Goal: Navigation & Orientation: Find specific page/section

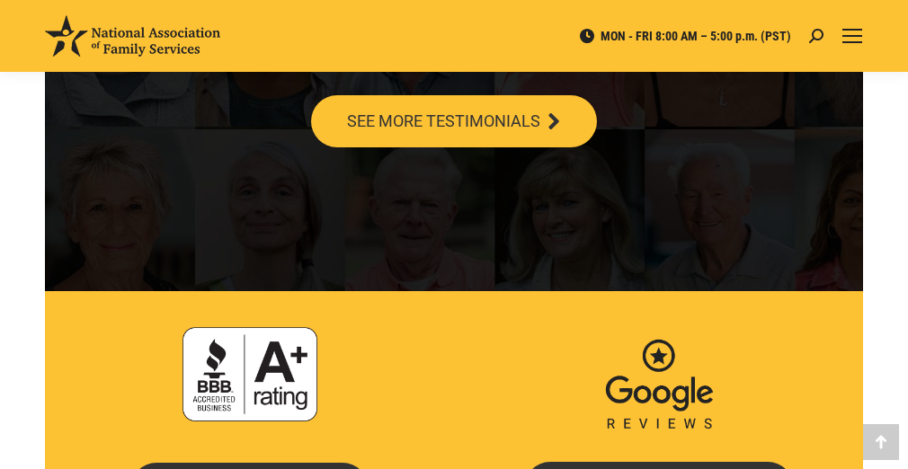
scroll to position [3909, 0]
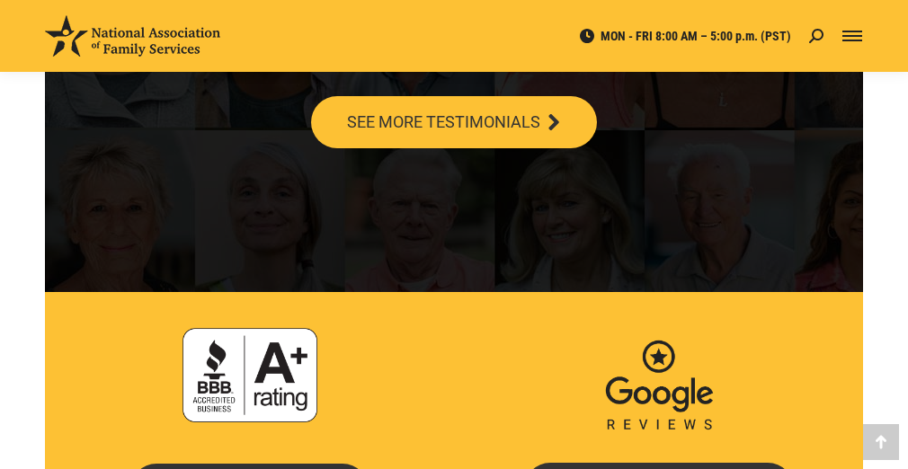
click at [852, 36] on span "Mobile menu icon" at bounding box center [853, 36] width 20 height 2
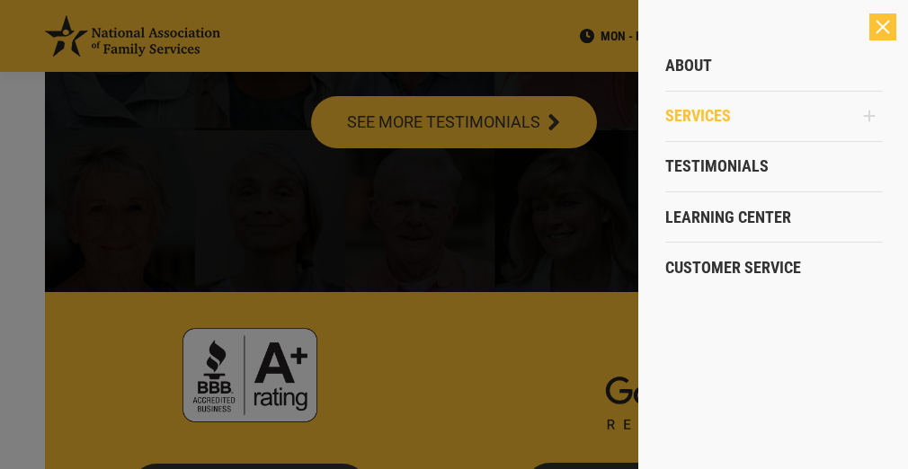
click at [723, 113] on span "Services" at bounding box center [698, 116] width 66 height 20
click at [736, 266] on span "Customer Service" at bounding box center [733, 268] width 136 height 20
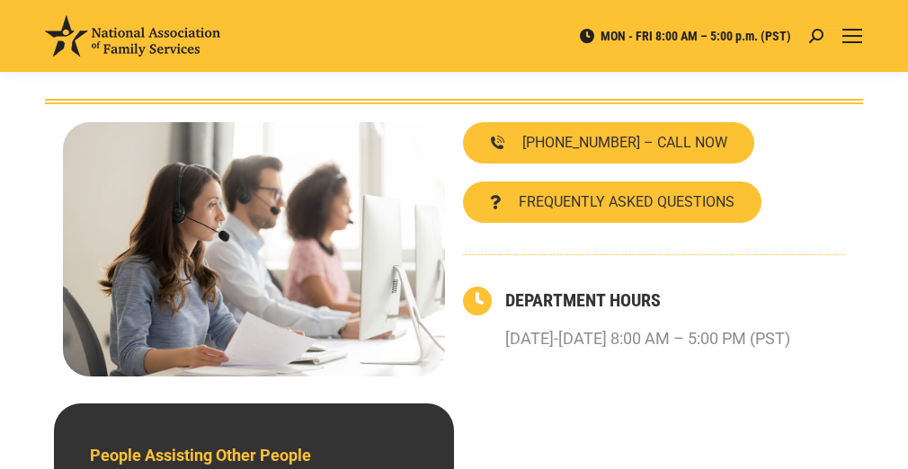
scroll to position [144, 0]
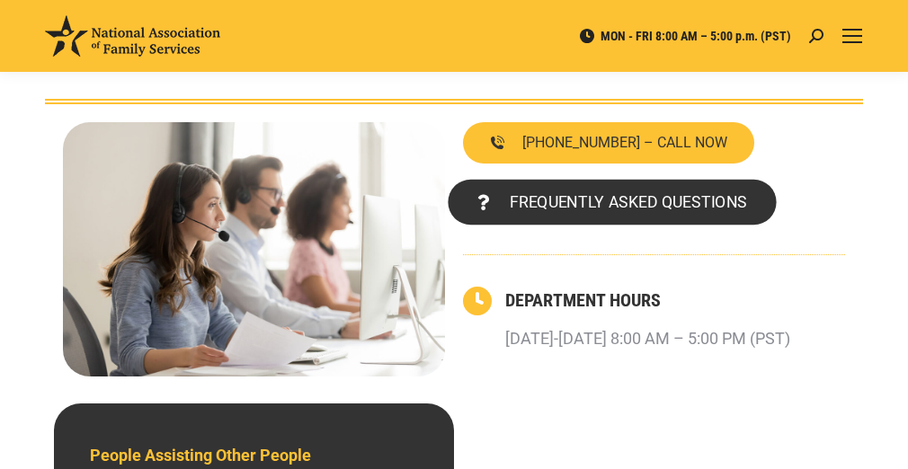
click at [651, 208] on span "FREQUENTLY ASKED QUESTIONS" at bounding box center [628, 202] width 237 height 16
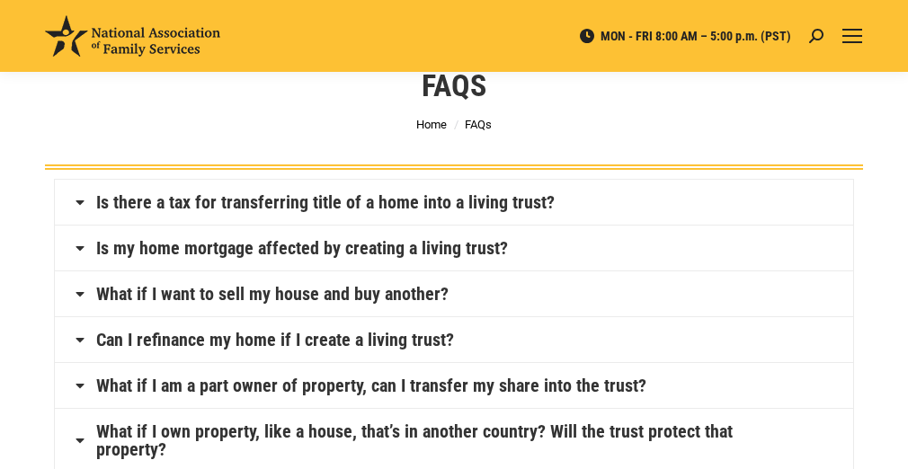
scroll to position [72, 0]
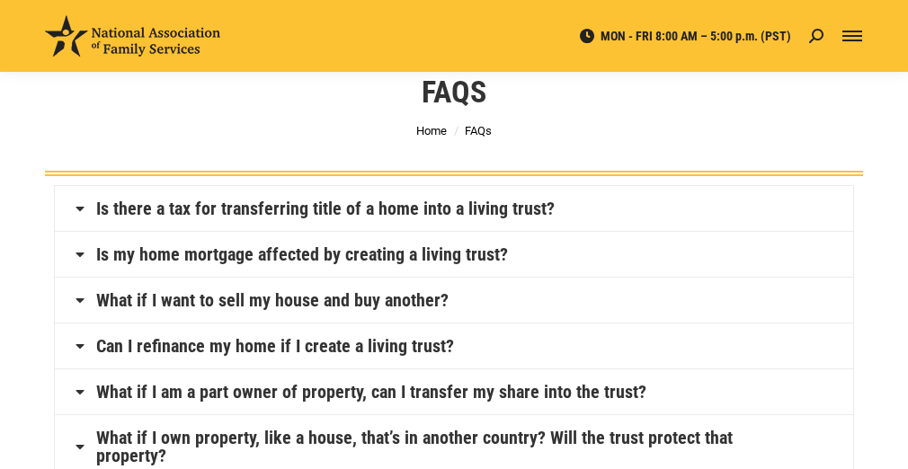
click at [853, 31] on span "Mobile menu icon" at bounding box center [853, 32] width 20 height 2
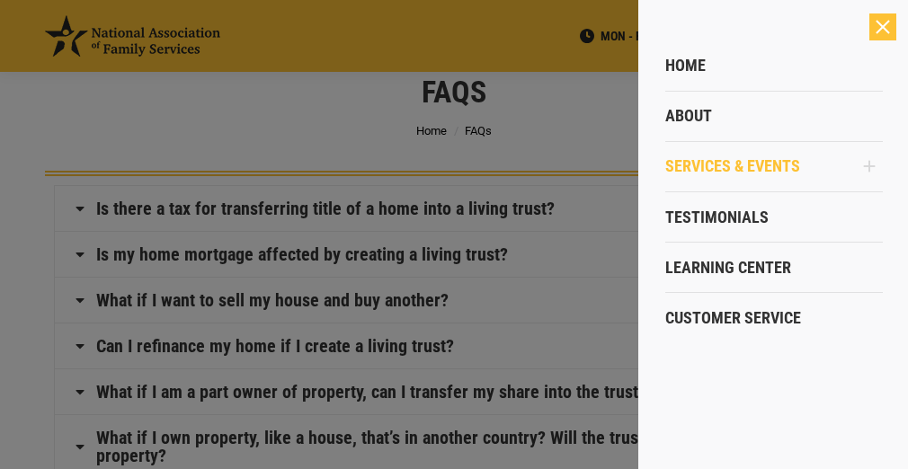
click at [697, 162] on span "Services & Events" at bounding box center [732, 166] width 135 height 20
click at [698, 164] on span "Services & Events" at bounding box center [732, 166] width 135 height 20
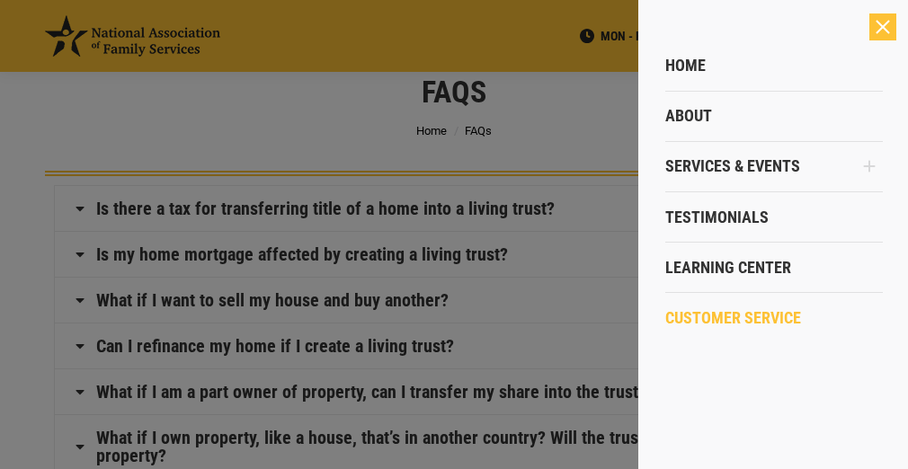
click at [748, 313] on span "Customer Service" at bounding box center [733, 318] width 136 height 20
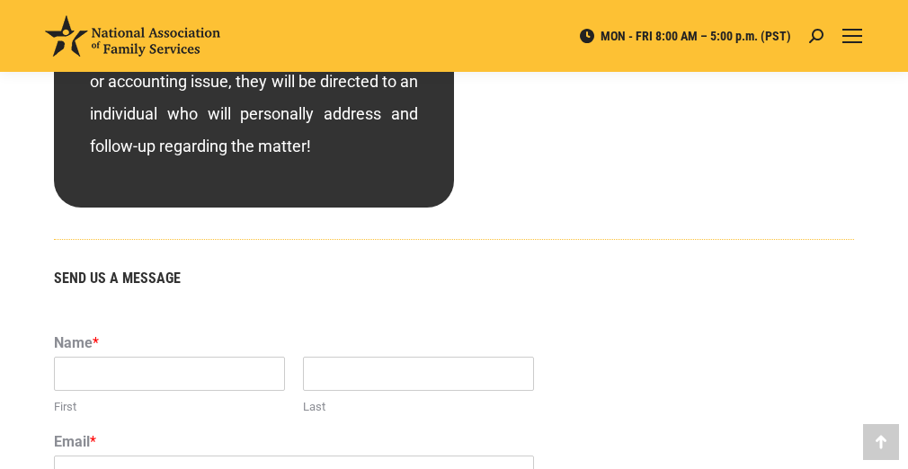
scroll to position [1007, 0]
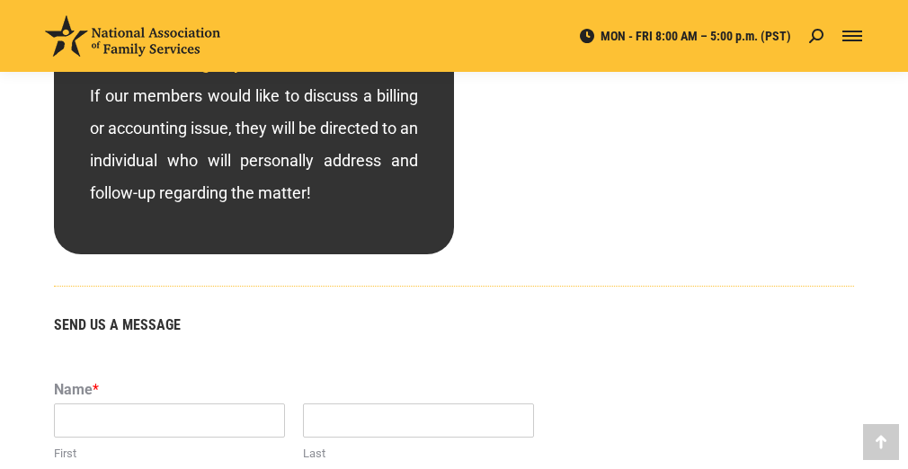
click at [854, 32] on span "Mobile menu icon" at bounding box center [853, 32] width 20 height 2
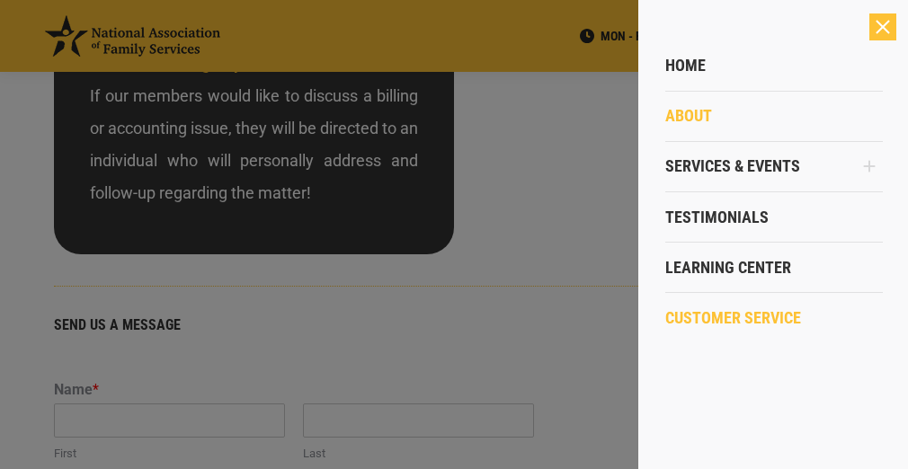
click at [696, 111] on span "About" at bounding box center [688, 116] width 47 height 20
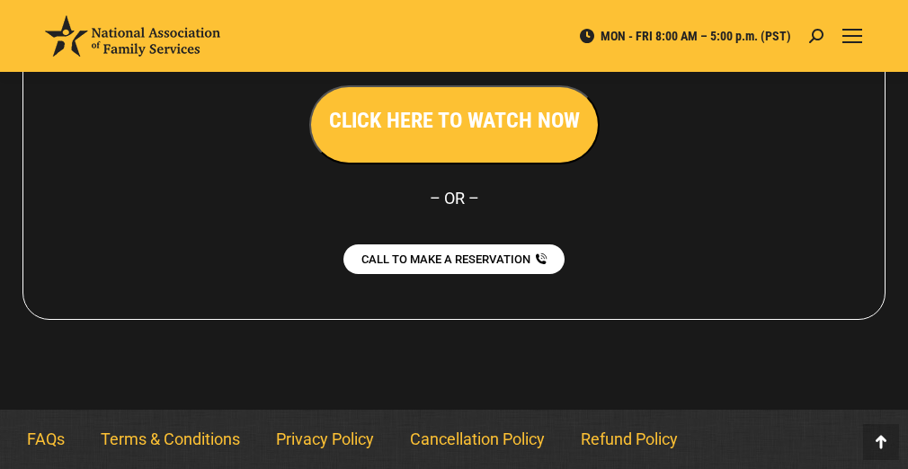
scroll to position [1726, 0]
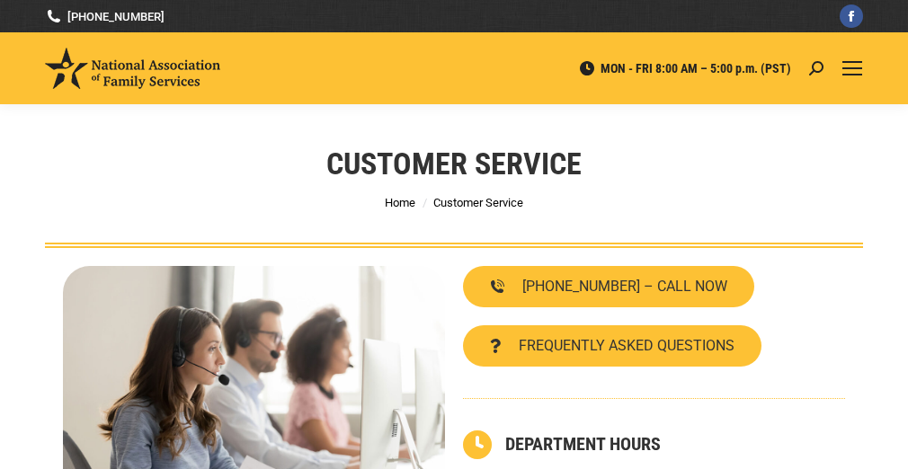
scroll to position [1007, 0]
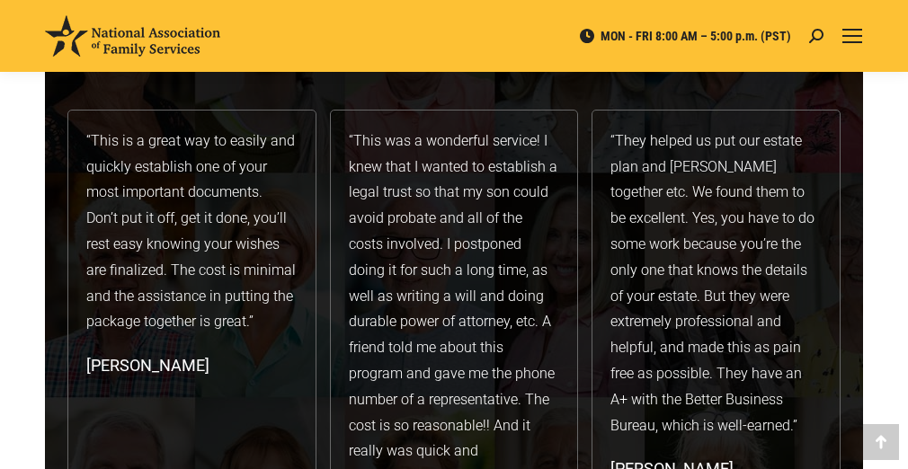
scroll to position [3189, 0]
